Goal: Transaction & Acquisition: Purchase product/service

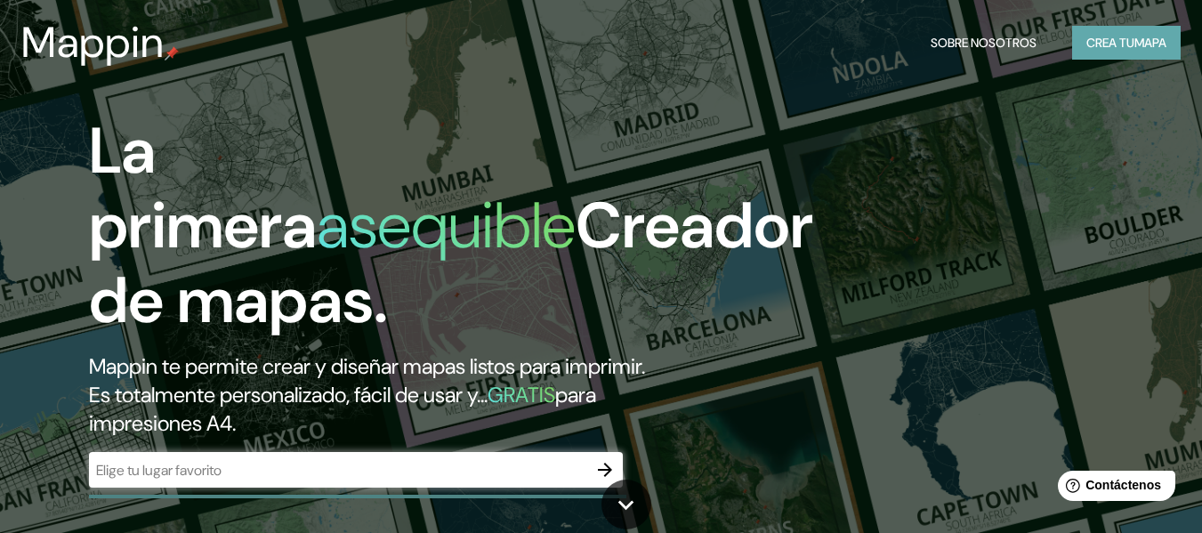
click at [1090, 36] on font "Crea tu" at bounding box center [1110, 43] width 48 height 16
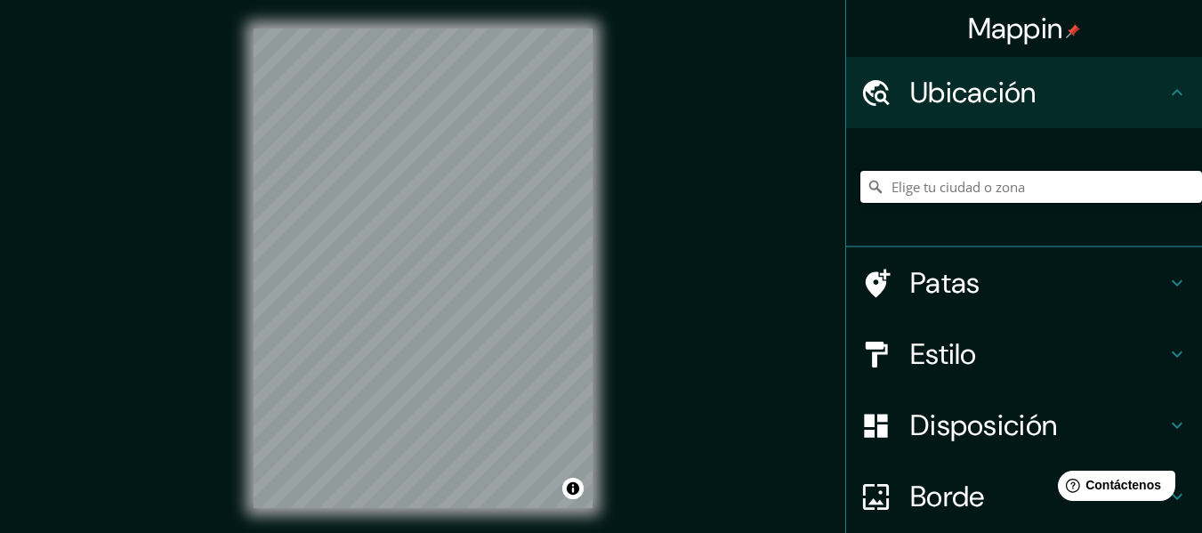
click at [984, 187] on input "Elige tu ciudad o zona" at bounding box center [1031, 187] width 342 height 32
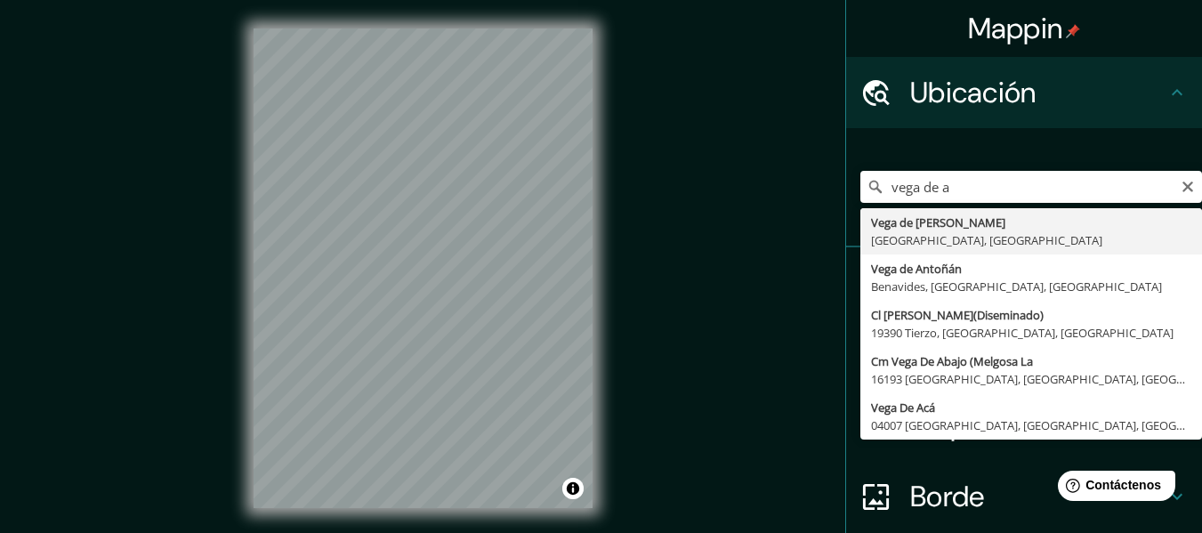
type input "[PERSON_NAME], [GEOGRAPHIC_DATA], [GEOGRAPHIC_DATA]"
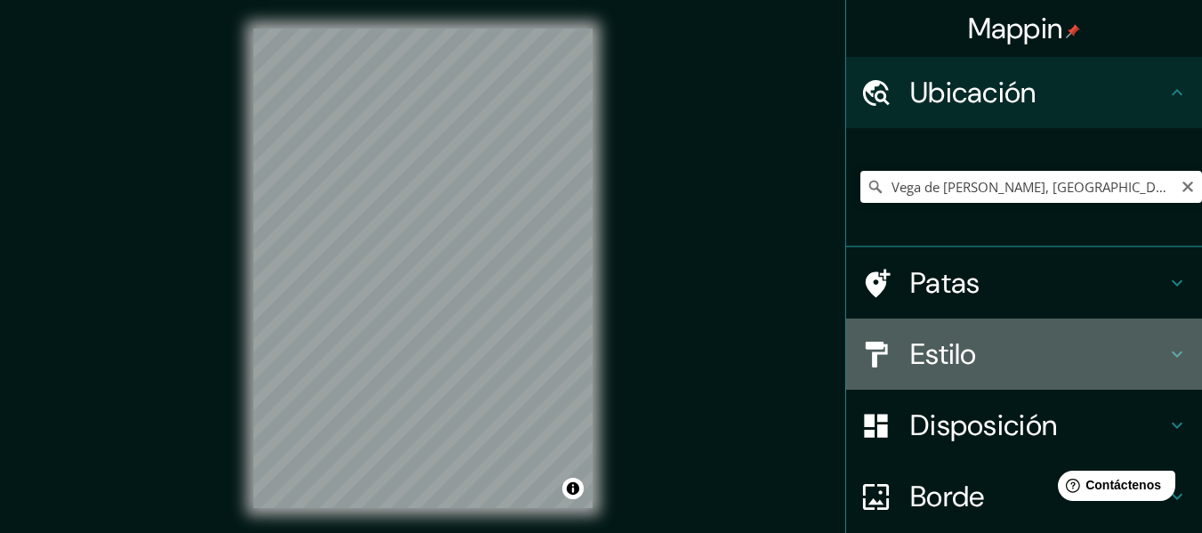
click at [892, 383] on div "Estilo" at bounding box center [1024, 354] width 356 height 71
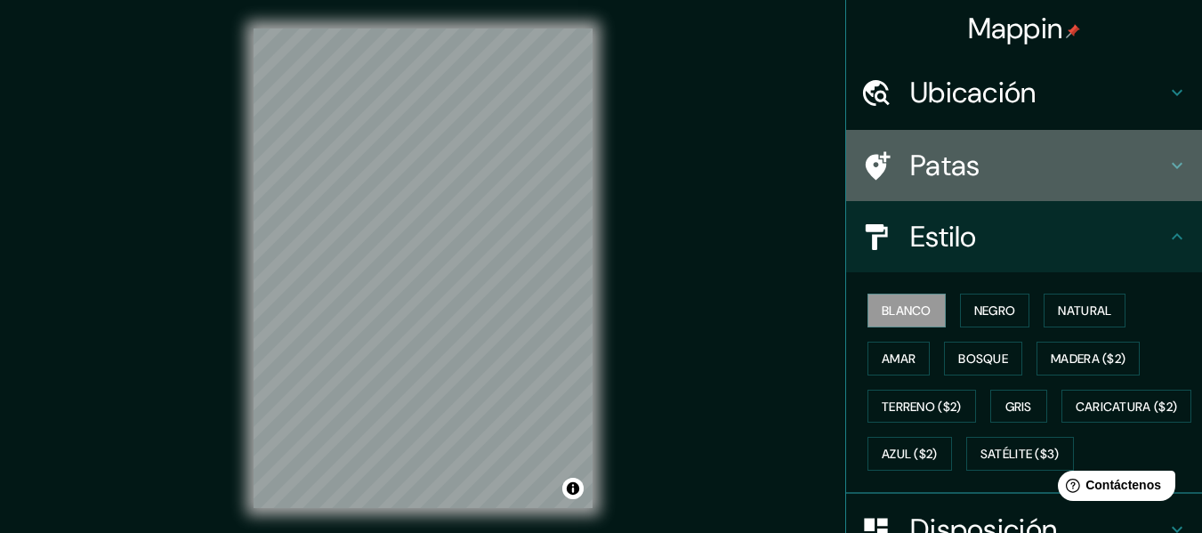
click at [956, 165] on font "Patas" at bounding box center [945, 165] width 70 height 37
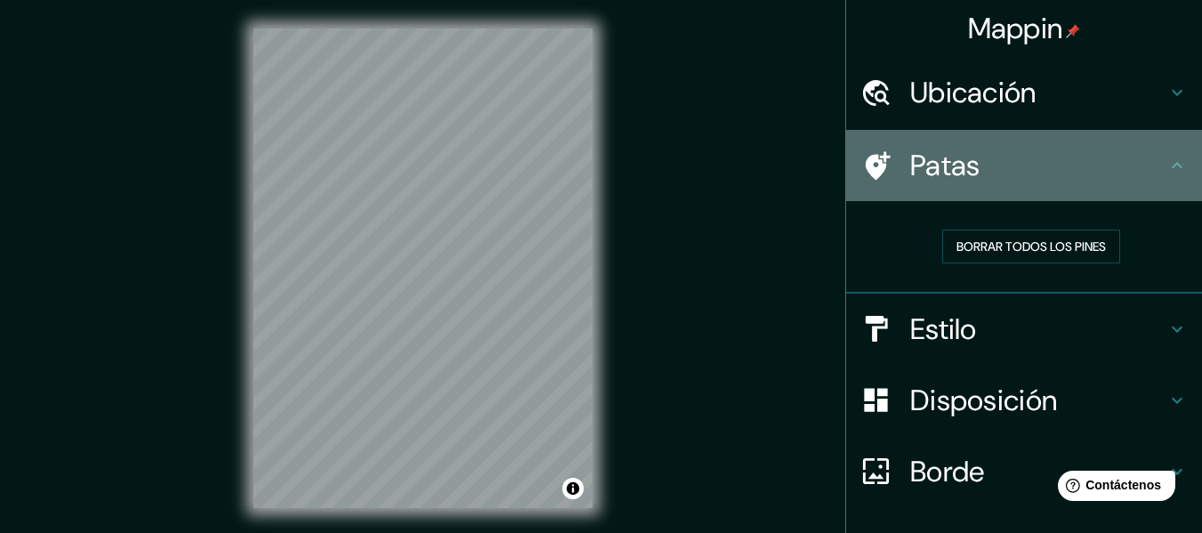
click at [956, 165] on font "Patas" at bounding box center [945, 165] width 70 height 37
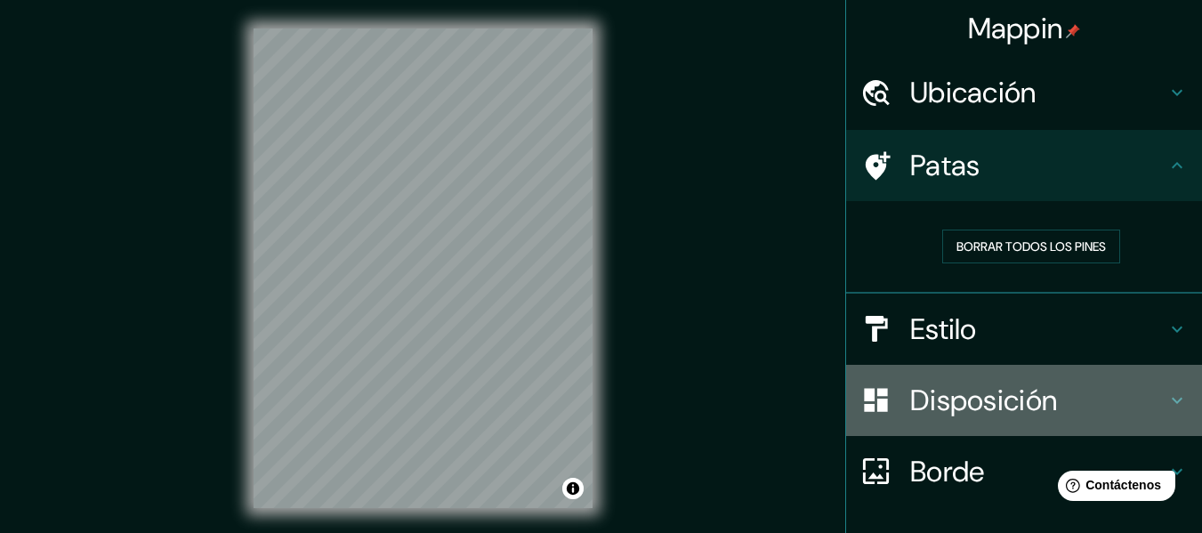
click at [1028, 395] on font "Disposición" at bounding box center [983, 400] width 147 height 37
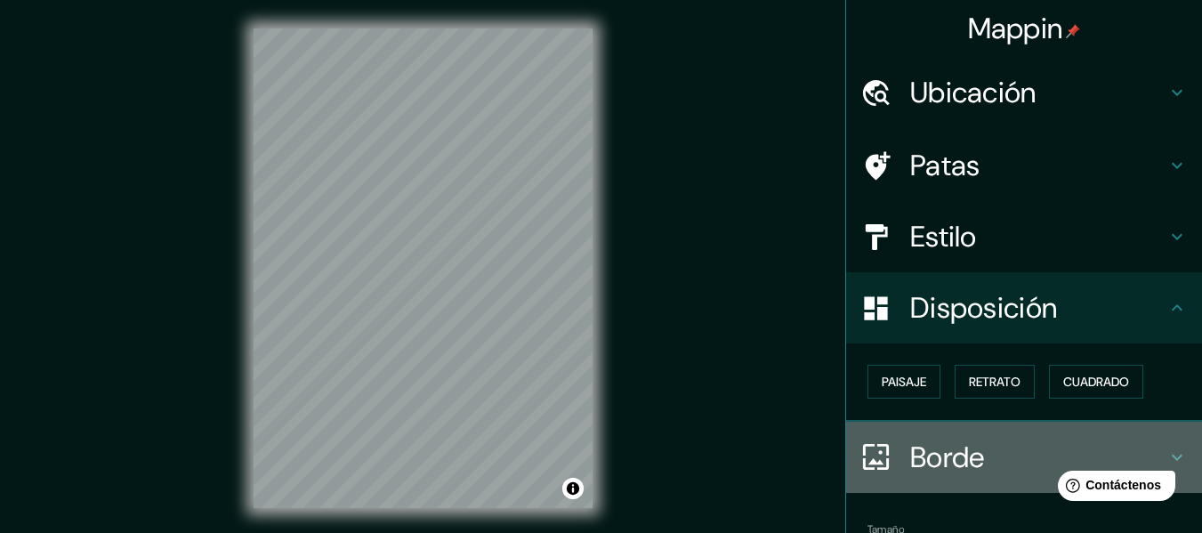
click at [1147, 451] on h4 "Borde" at bounding box center [1038, 458] width 256 height 36
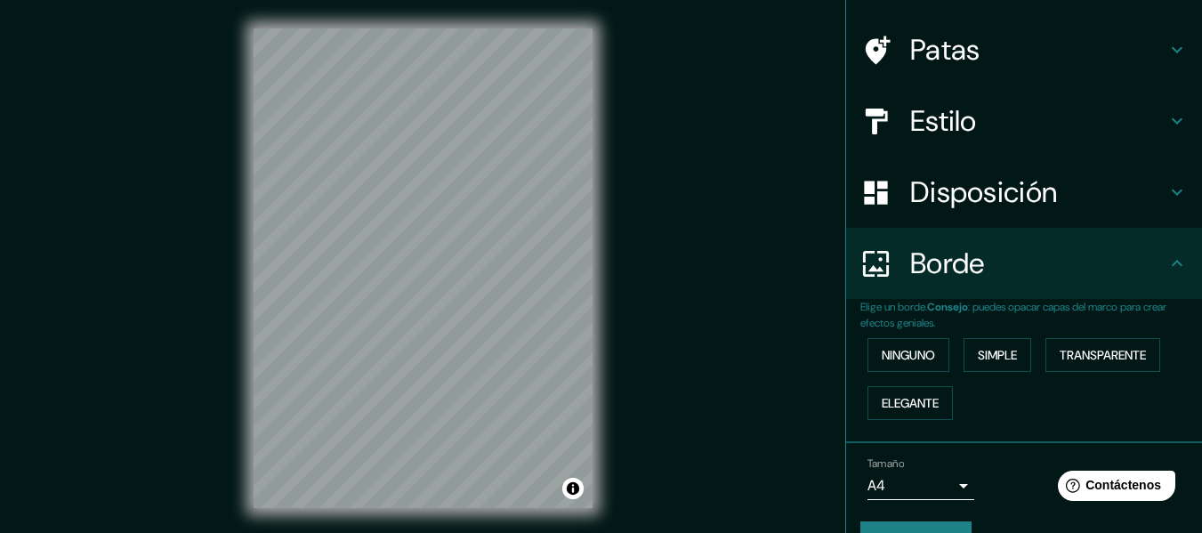
scroll to position [158, 0]
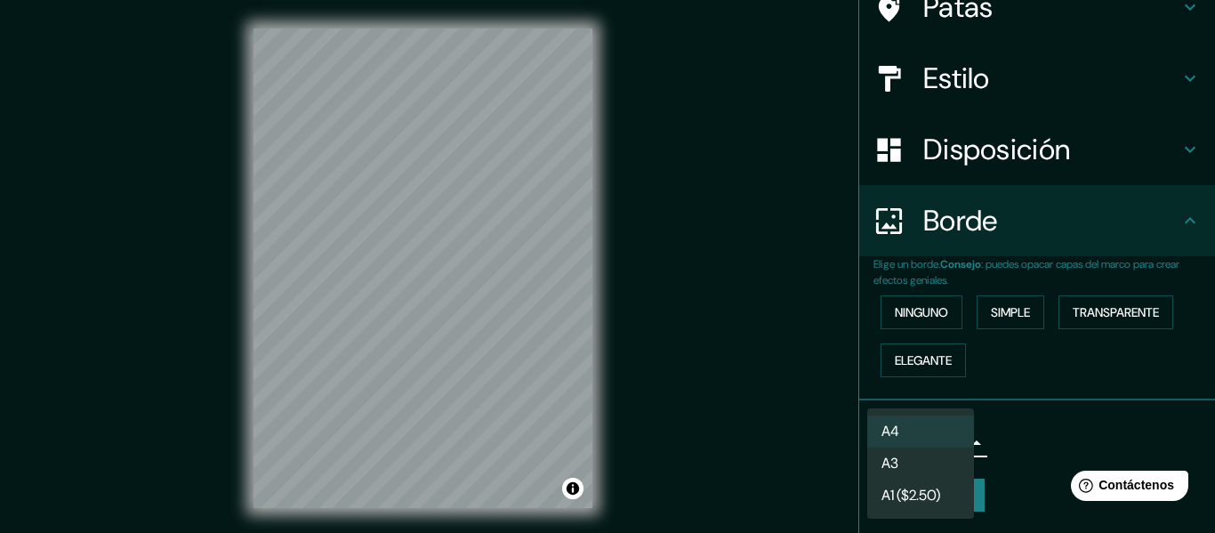
click at [935, 433] on body "Mappin Ubicación Vega de Alatorre, Estado de Veracruz, México Vega de Alatorre …" at bounding box center [607, 266] width 1215 height 533
click at [924, 425] on li "A4" at bounding box center [920, 431] width 107 height 33
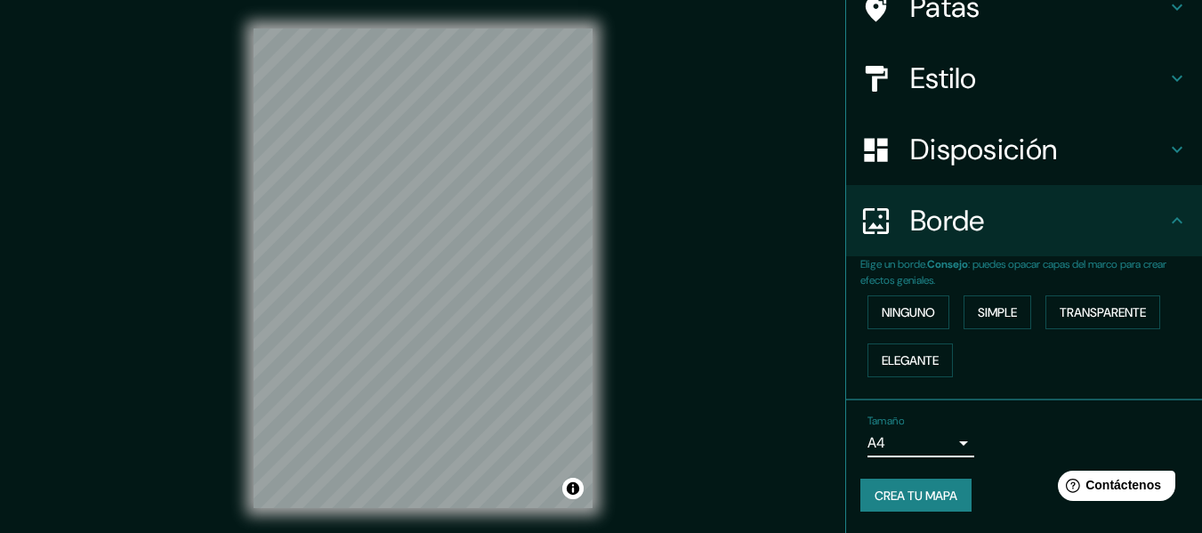
click at [946, 492] on font "Crea tu mapa" at bounding box center [916, 496] width 83 height 16
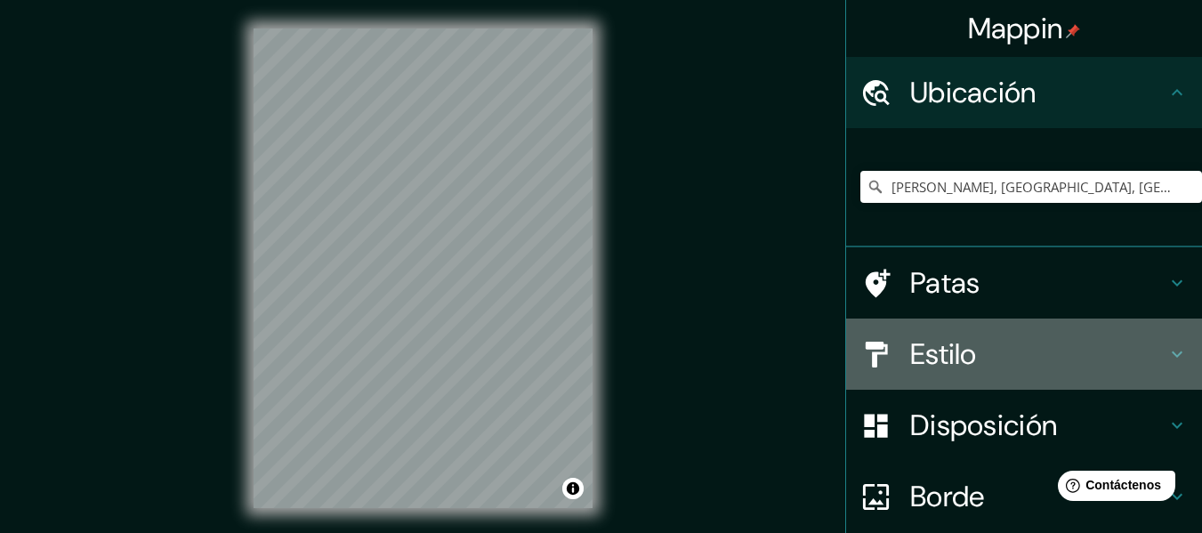
click at [1023, 328] on div "Estilo" at bounding box center [1024, 354] width 356 height 71
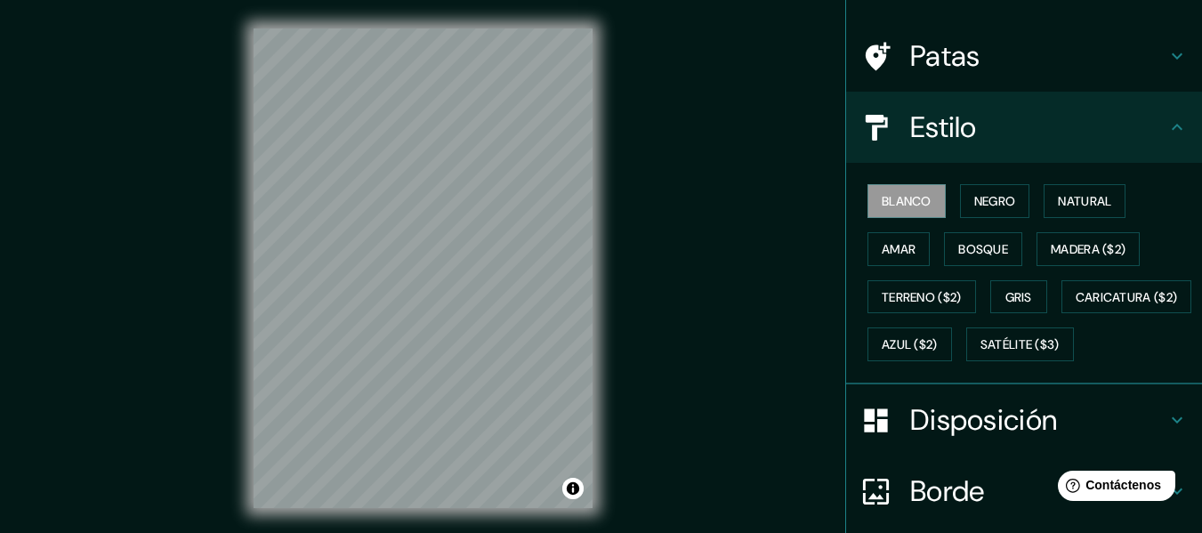
scroll to position [111, 0]
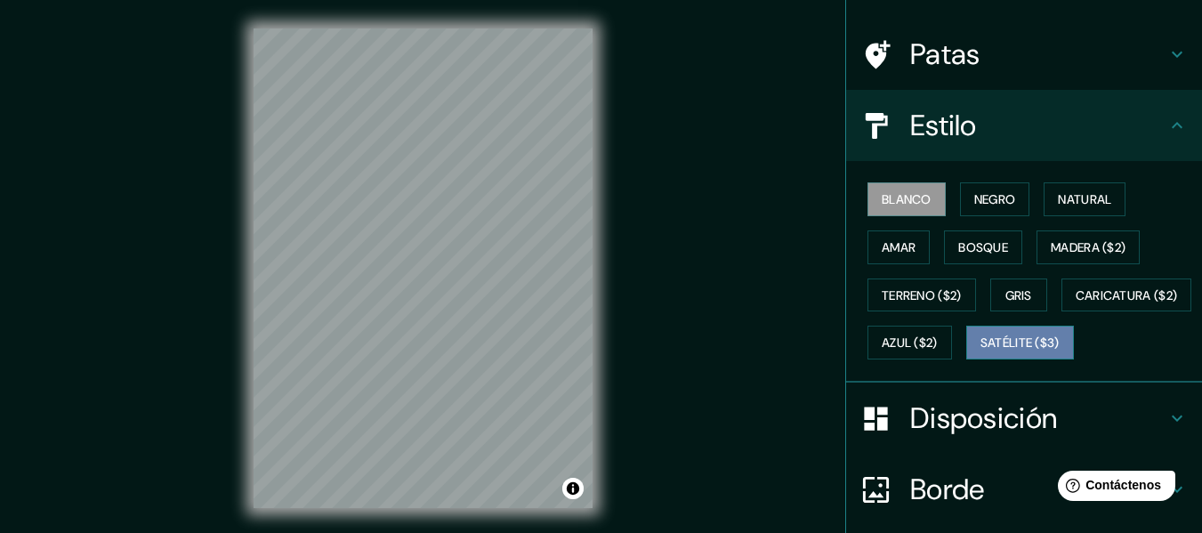
click at [980, 351] on font "Satélite ($3)" at bounding box center [1019, 343] width 79 height 16
click at [900, 203] on font "Blanco" at bounding box center [907, 199] width 50 height 16
click at [1000, 52] on h4 "Patas" at bounding box center [1038, 54] width 256 height 36
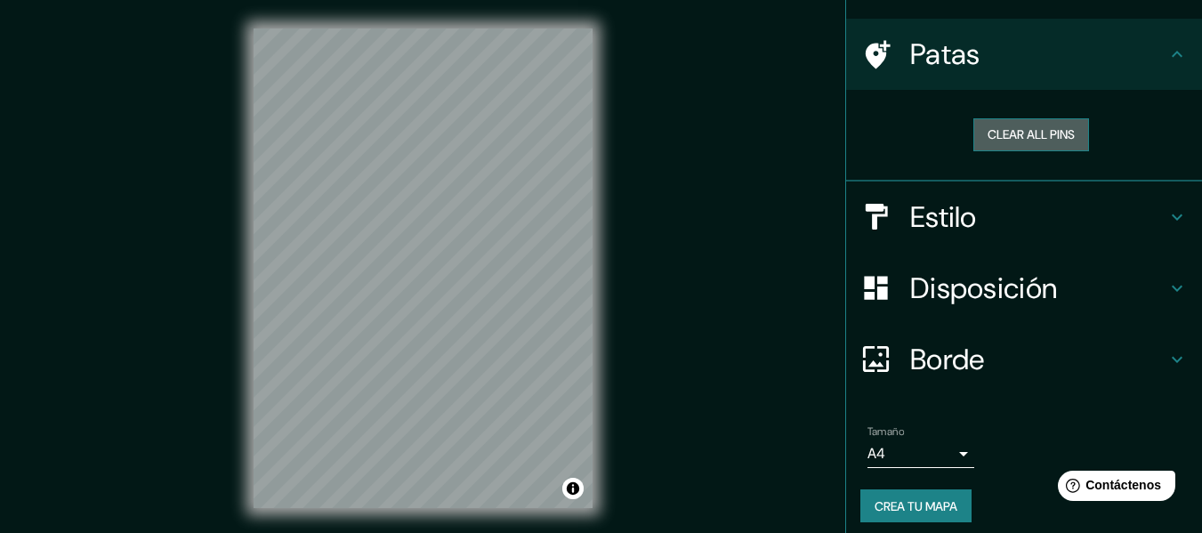
click at [1069, 138] on button "Clear all pins" at bounding box center [1031, 134] width 116 height 33
click at [1015, 124] on button "Clear all pins" at bounding box center [1031, 134] width 116 height 33
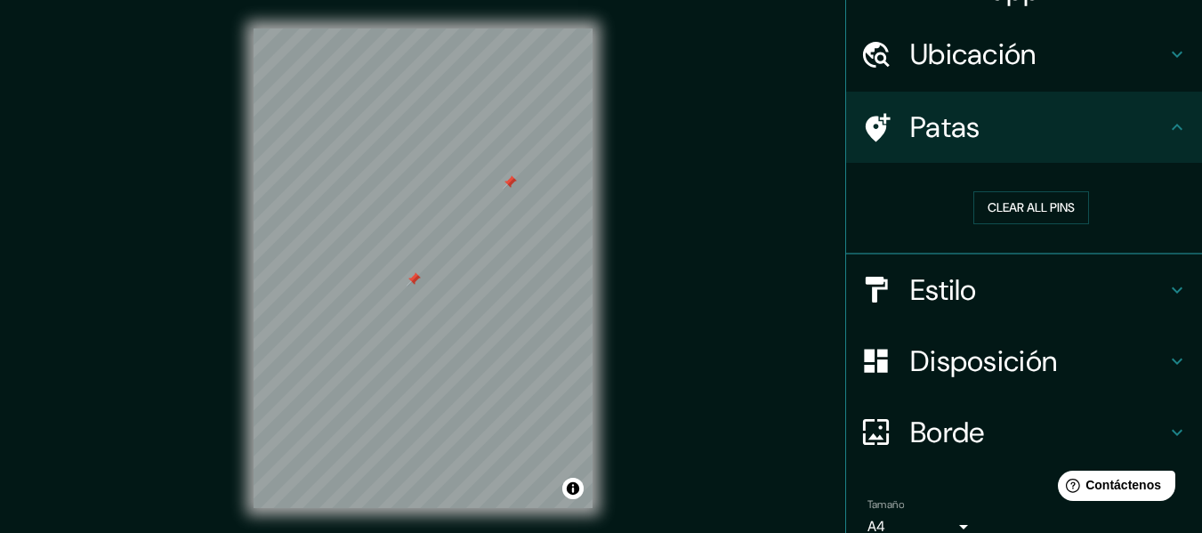
scroll to position [0, 0]
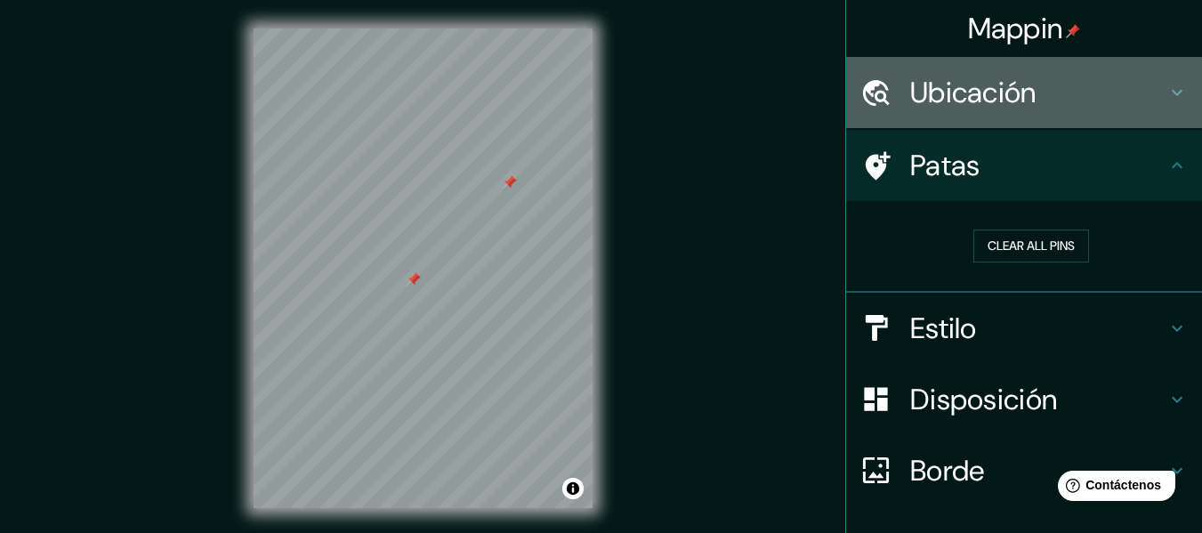
click at [1050, 93] on h4 "Ubicación" at bounding box center [1038, 93] width 256 height 36
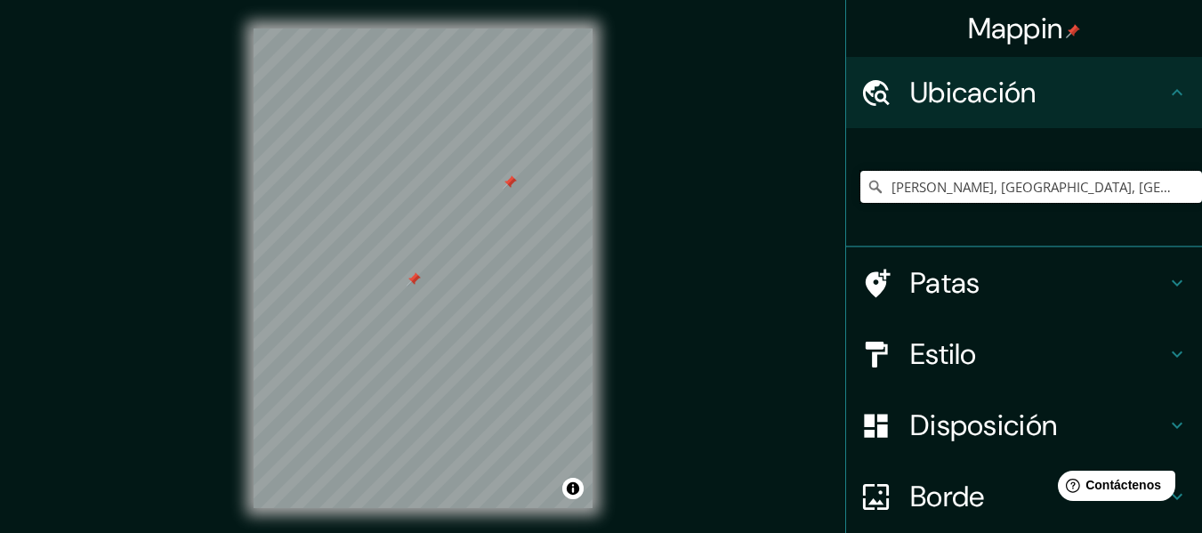
click at [994, 188] on input "[PERSON_NAME], [GEOGRAPHIC_DATA], [GEOGRAPHIC_DATA]" at bounding box center [1031, 187] width 342 height 32
click at [1167, 184] on input "[PERSON_NAME], [GEOGRAPHIC_DATA], [GEOGRAPHIC_DATA]" at bounding box center [1031, 187] width 342 height 32
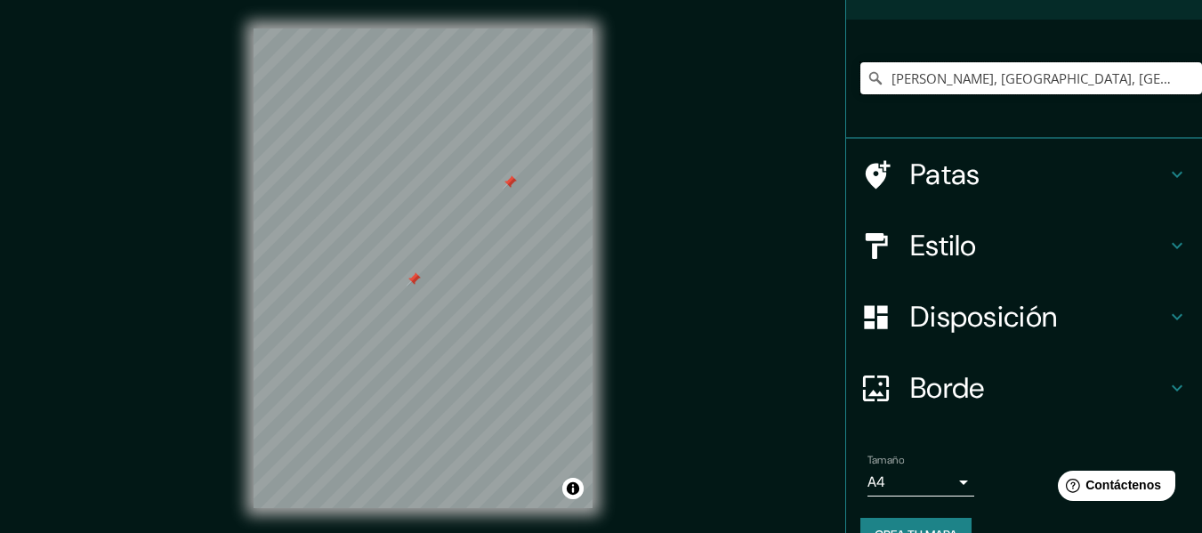
scroll to position [149, 0]
